Goal: Information Seeking & Learning: Find specific fact

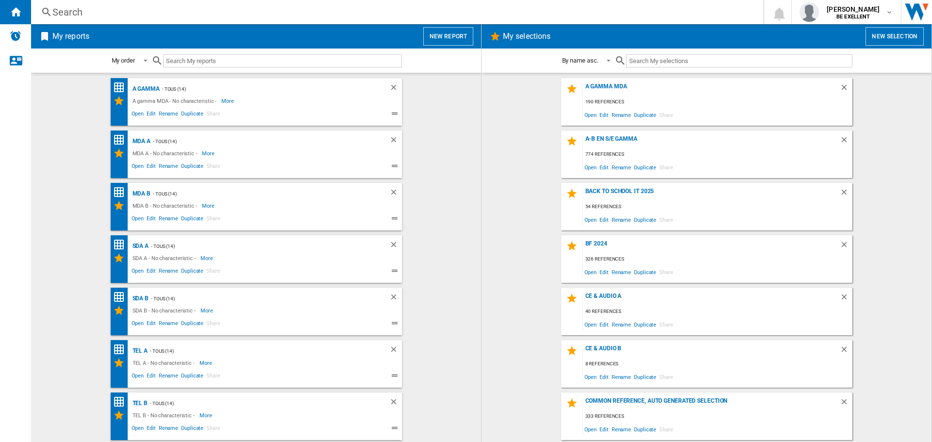
click at [231, 58] on input "text" at bounding box center [282, 60] width 239 height 13
click at [222, 18] on div "Search" at bounding box center [395, 12] width 686 height 14
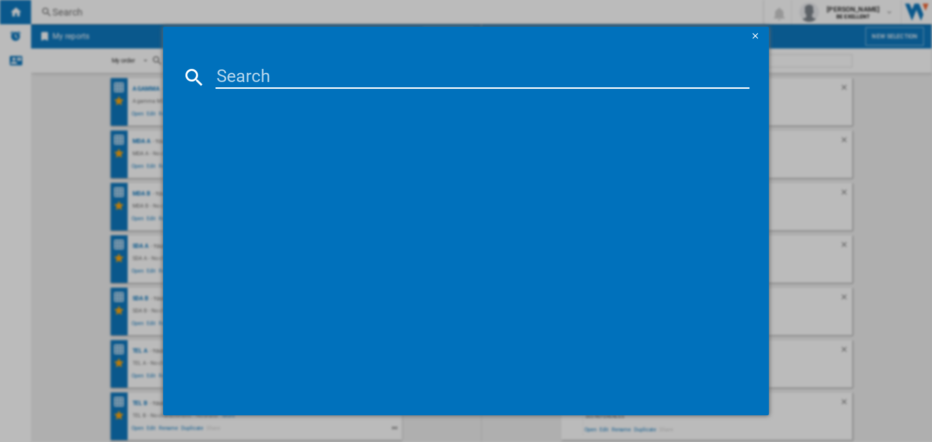
click at [245, 67] on md-dialog-content at bounding box center [466, 231] width 606 height 370
click at [273, 80] on input at bounding box center [483, 77] width 534 height 23
paste input "QE42S93F"
type input "QE42S93F"
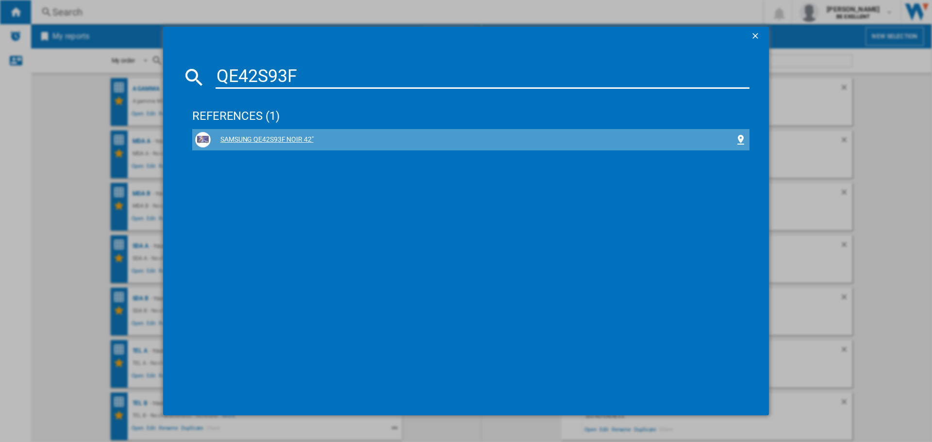
click at [281, 141] on div "SAMSUNG QE42S93F NOIR 42"" at bounding box center [473, 140] width 524 height 10
